Goal: Find specific page/section: Find specific page/section

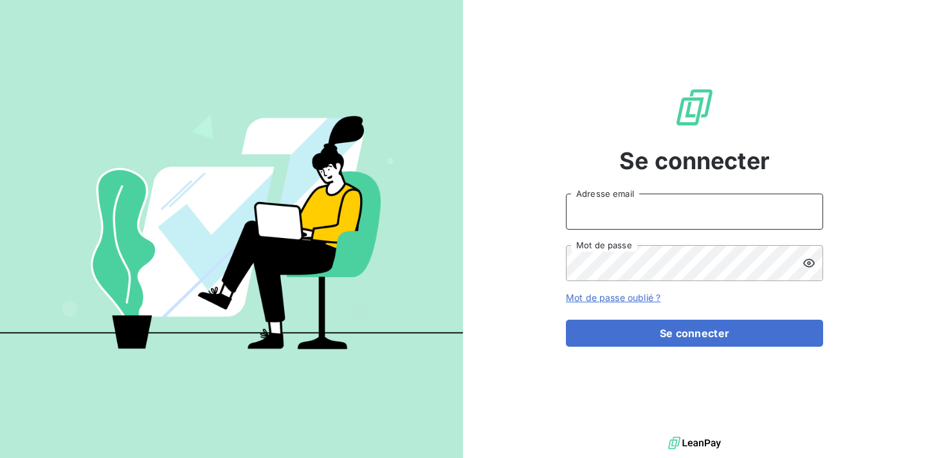
click at [612, 209] on input "Adresse email" at bounding box center [694, 211] width 257 height 36
type input "edern@sassyfrance.com"
click at [566, 319] on button "Se connecter" at bounding box center [694, 332] width 257 height 27
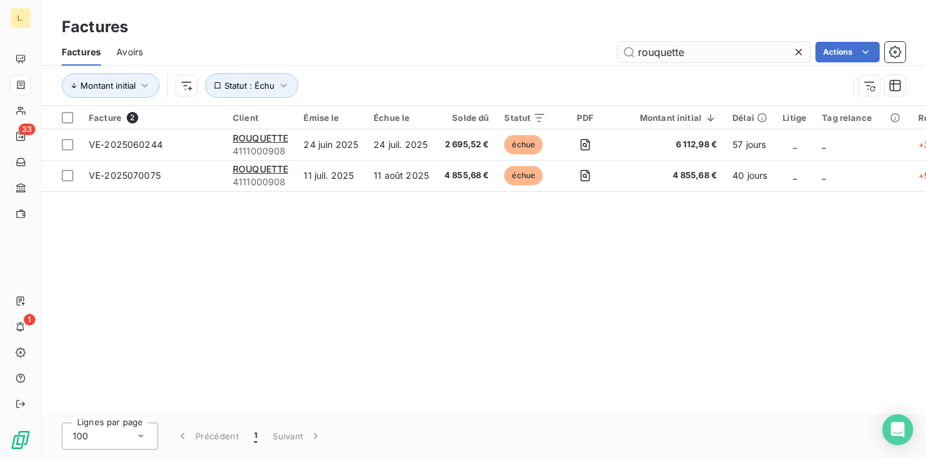
click at [658, 51] on input "rouquette" at bounding box center [713, 52] width 193 height 21
type input "franprix"
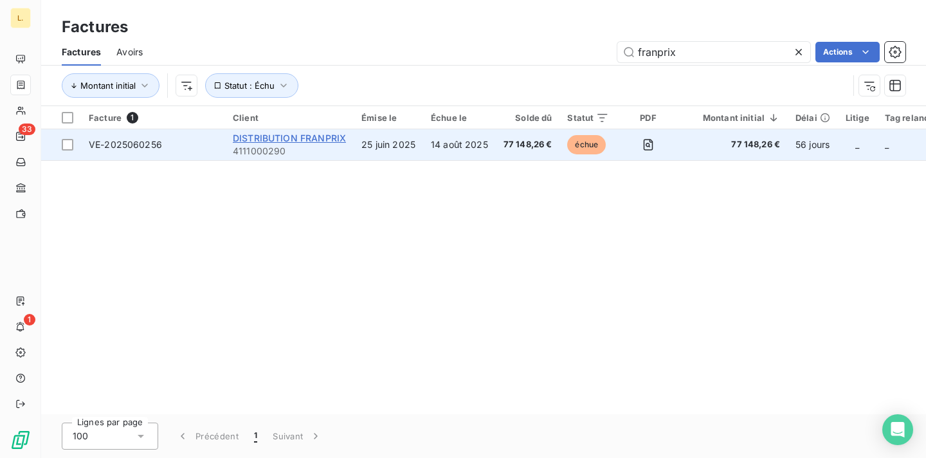
click at [291, 135] on span "DISTRIBUTION FRANPRIX" at bounding box center [289, 137] width 113 height 11
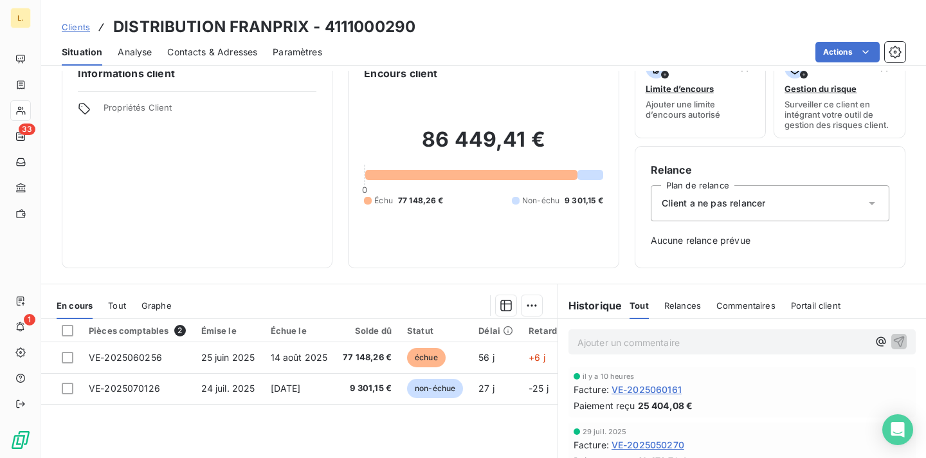
scroll to position [34, 0]
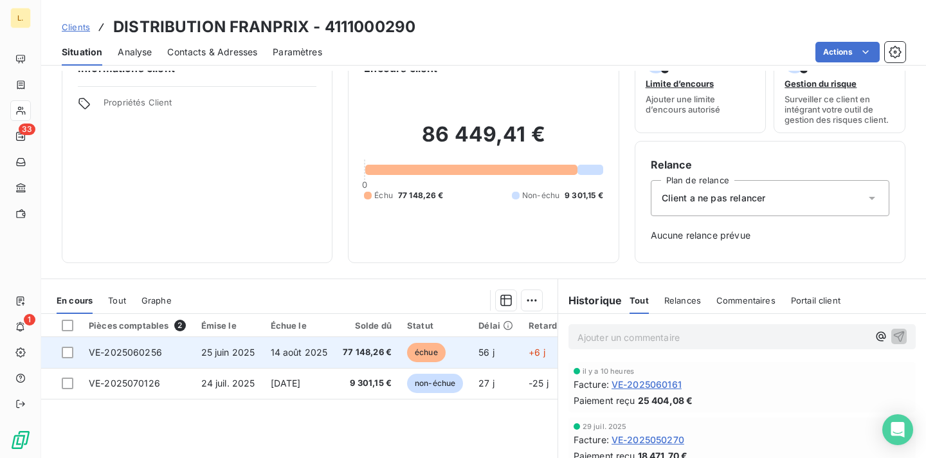
click at [260, 359] on td "25 juin 2025" at bounding box center [227, 352] width 69 height 31
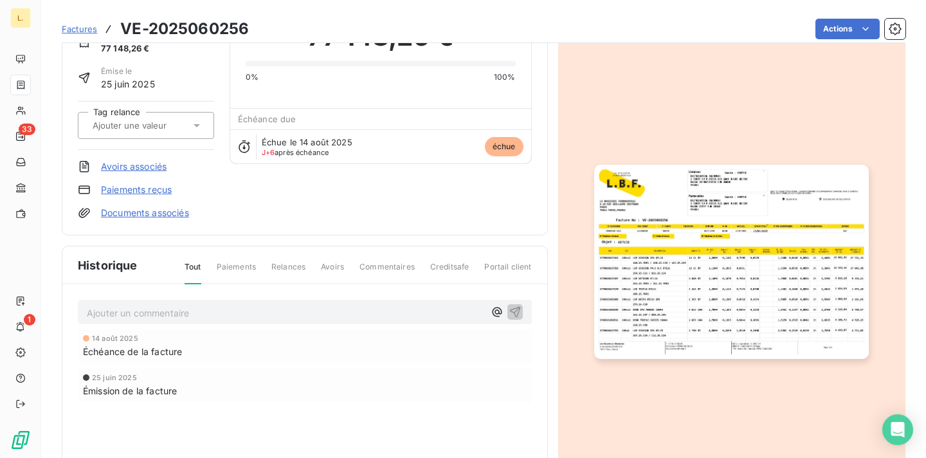
scroll to position [20, 0]
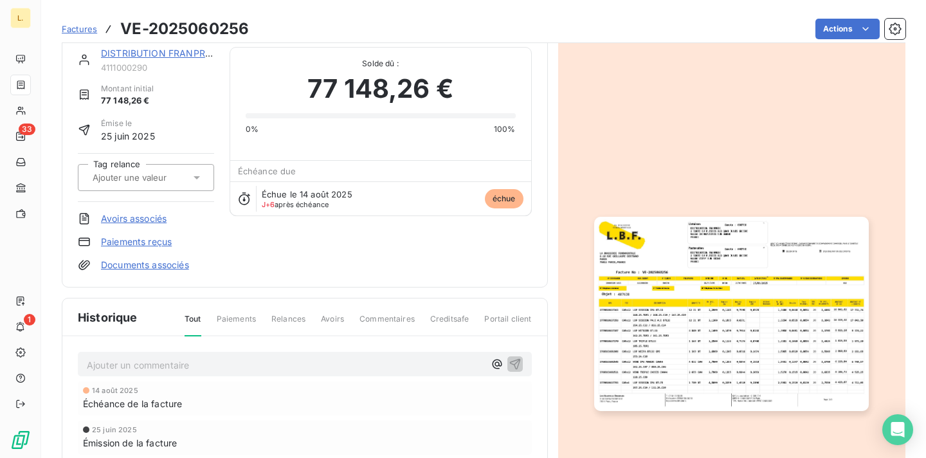
click at [775, 281] on img "button" at bounding box center [731, 314] width 274 height 194
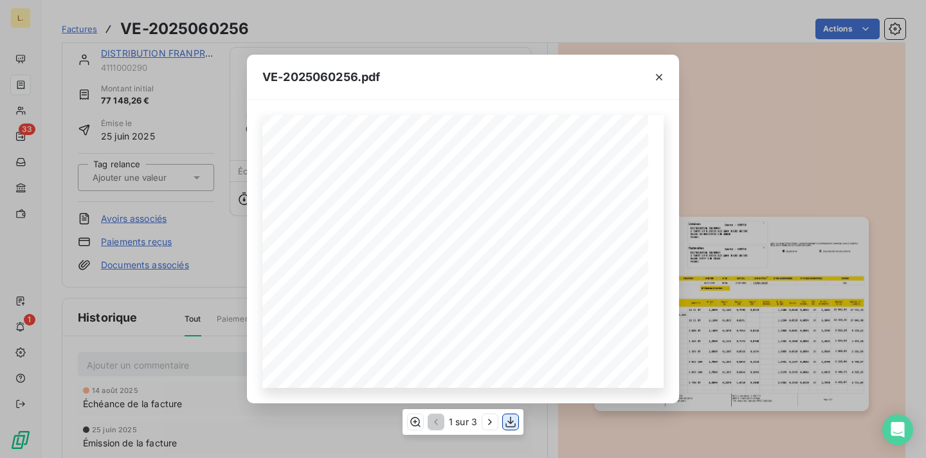
click at [510, 427] on icon "button" at bounding box center [510, 422] width 10 height 11
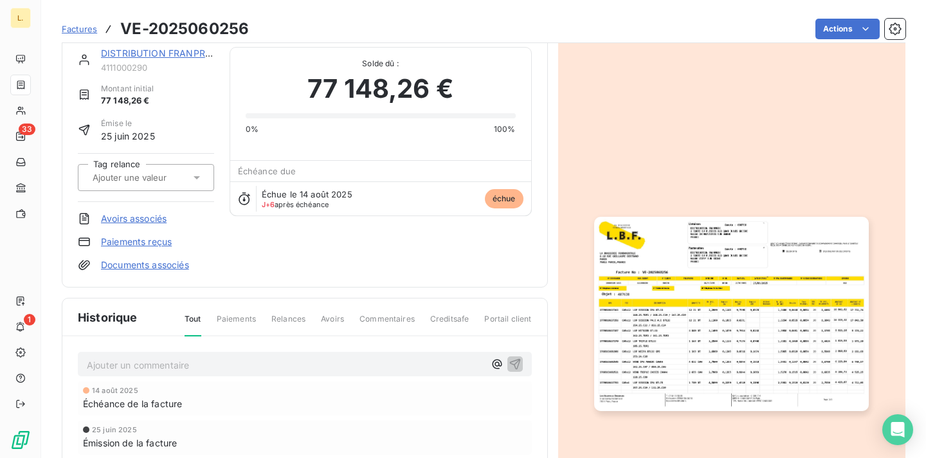
click at [667, 259] on img "button" at bounding box center [731, 314] width 274 height 194
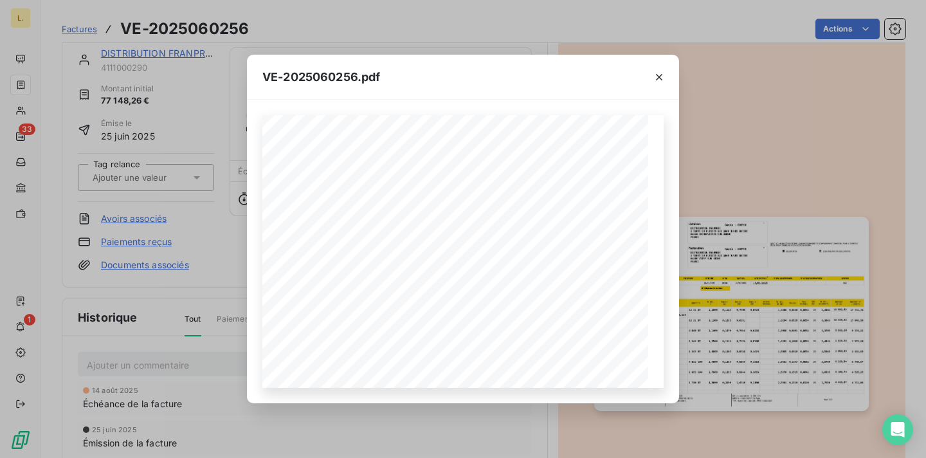
click at [314, 78] on span "VE-2025060256.pdf" at bounding box center [321, 76] width 118 height 17
copy div "LO-6847175290.ips DO SITAMETCO ADIPISCINGEL 6-07 SED DOEIUSMOD TEMPORIN UTLAB 6…"
click at [345, 75] on span "VE-2025060256.pdf" at bounding box center [321, 76] width 118 height 17
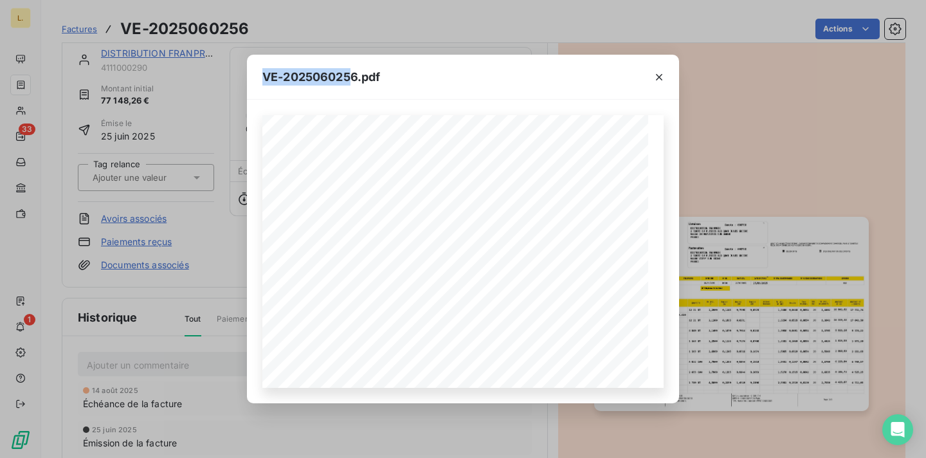
drag, startPoint x: 354, startPoint y: 75, endPoint x: 247, endPoint y: 76, distance: 106.7
click at [247, 75] on div "VE-2025060256.pdf" at bounding box center [463, 77] width 432 height 45
copy span "VE-202506025"
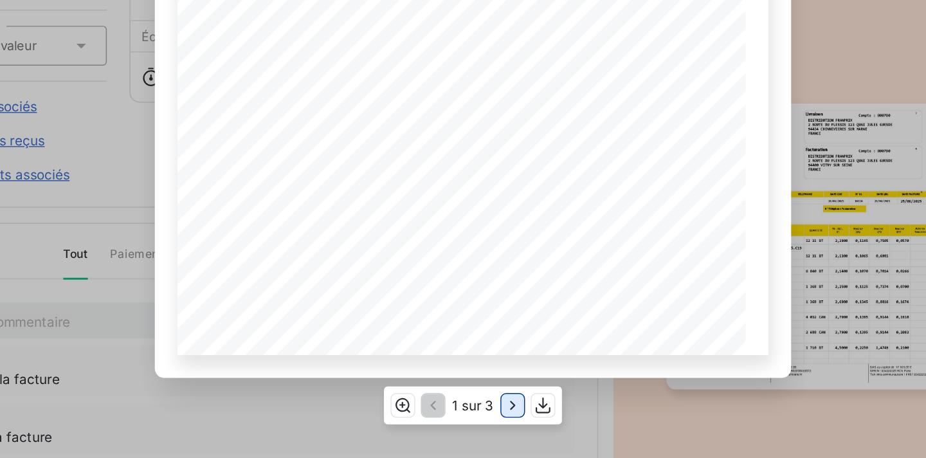
click at [492, 418] on icon "button" at bounding box center [489, 421] width 13 height 13
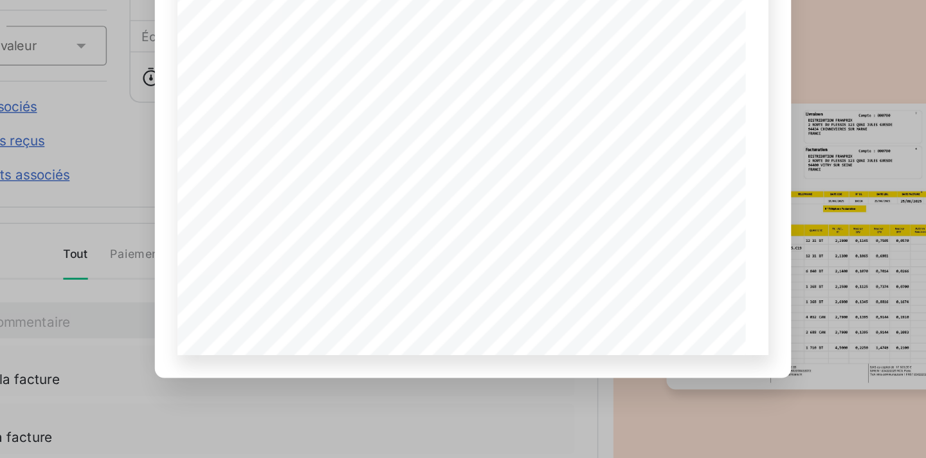
click at [219, 367] on div "VE-2025060256.pdf LA BRASSERIE FONDAMENTALE [STREET_ADDRESS][PERSON_NAME] VE-20…" at bounding box center [463, 229] width 926 height 458
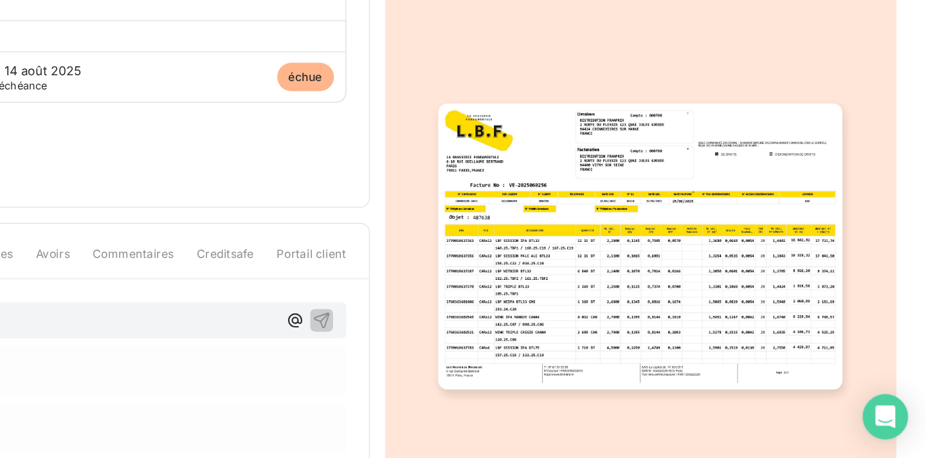
scroll to position [0, 0]
click at [795, 352] on img "button" at bounding box center [731, 314] width 274 height 194
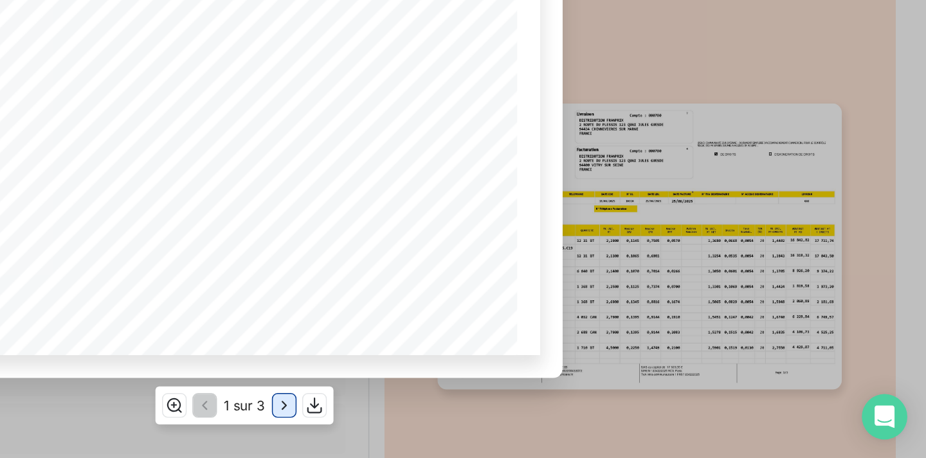
click at [488, 418] on icon "button" at bounding box center [489, 421] width 13 height 13
click at [488, 418] on icon "button" at bounding box center [491, 421] width 13 height 13
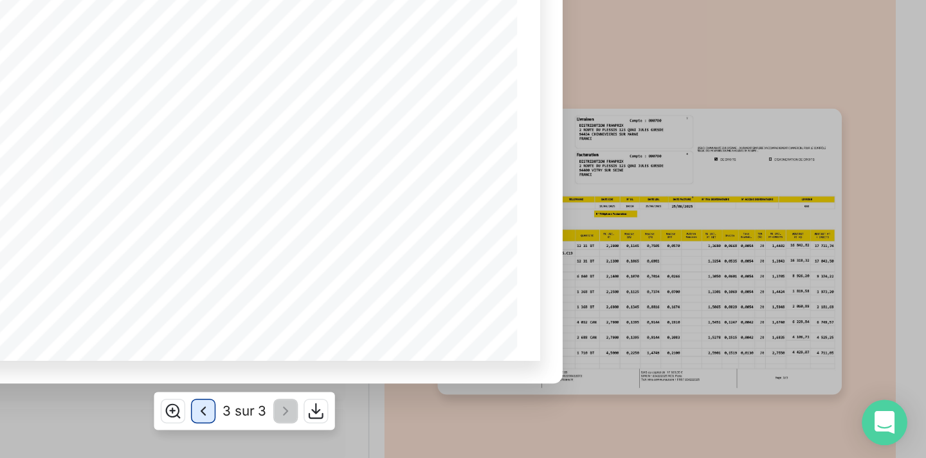
click at [435, 426] on icon "button" at bounding box center [434, 421] width 13 height 13
click at [490, 423] on icon "button" at bounding box center [491, 421] width 13 height 13
click at [436, 422] on icon "button" at bounding box center [434, 421] width 13 height 13
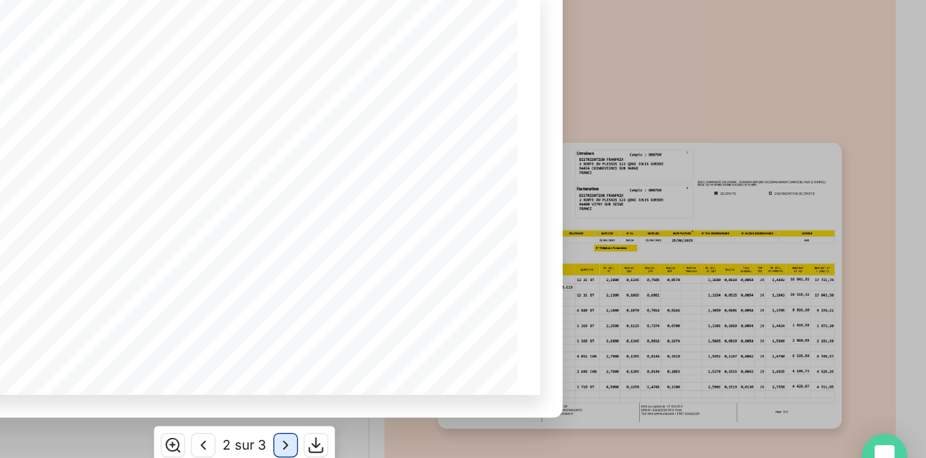
click at [489, 423] on icon "button" at bounding box center [491, 421] width 13 height 13
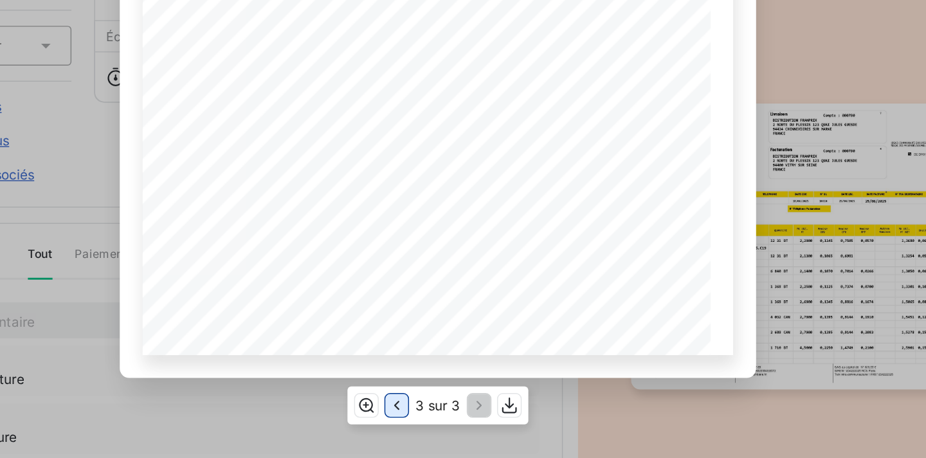
click at [436, 422] on icon "button" at bounding box center [434, 421] width 13 height 13
